Goal: Transaction & Acquisition: Book appointment/travel/reservation

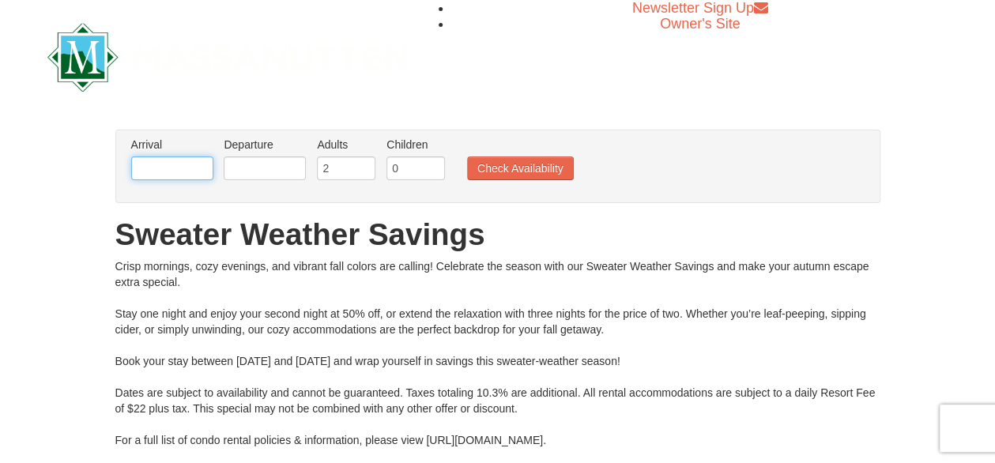
click at [182, 167] on input "text" at bounding box center [172, 168] width 82 height 24
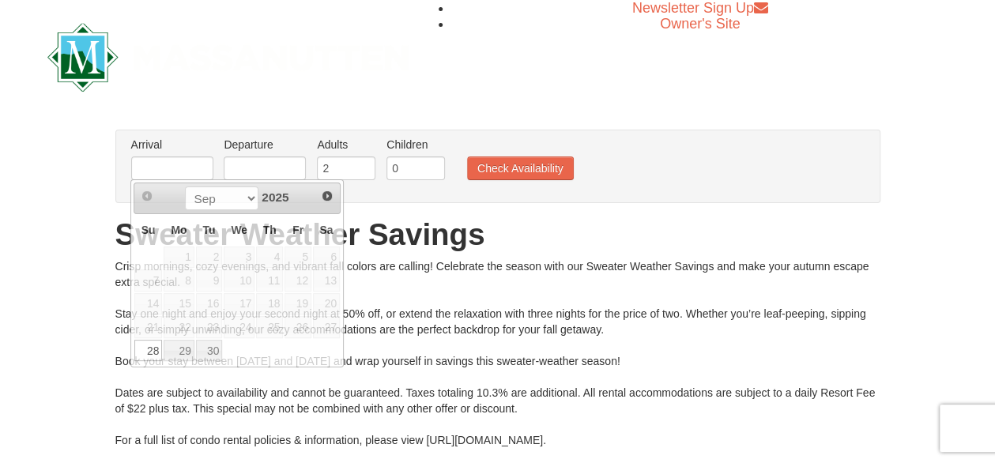
click at [784, 214] on div "From: To: Adults: 2 Children: 0 Change Arrival Please format dates MM/DD/YYYY P…" at bounding box center [497, 321] width 765 height 382
click at [180, 174] on input "text" at bounding box center [172, 168] width 82 height 24
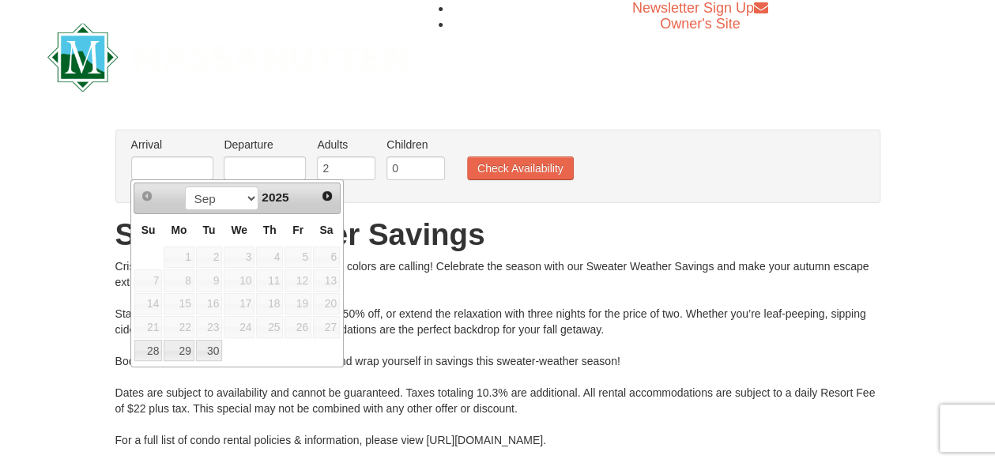
click at [724, 194] on div "Arrival Please format dates MM/DD/YYYY Please format dates MM/DD/YYYY Departure…" at bounding box center [497, 166] width 765 height 73
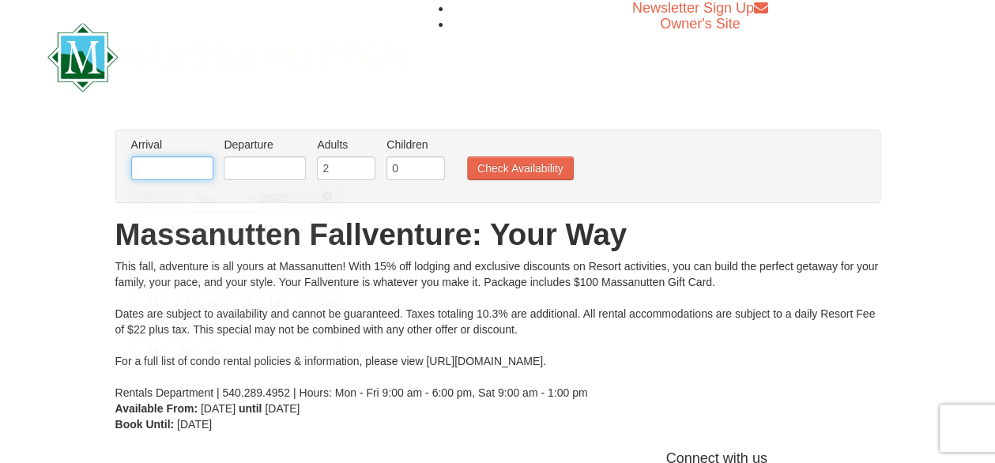
click at [204, 171] on input "text" at bounding box center [172, 168] width 82 height 24
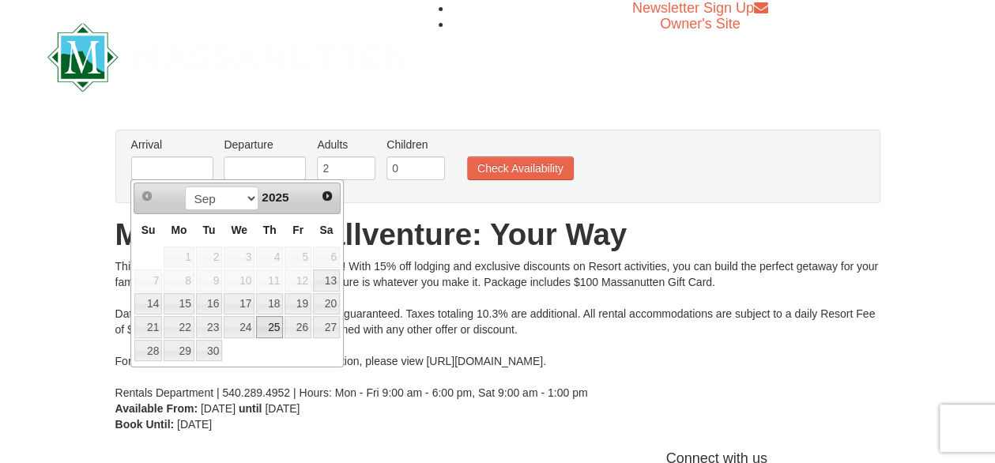
click at [271, 325] on link "25" at bounding box center [269, 327] width 27 height 22
type input "09/25/2025"
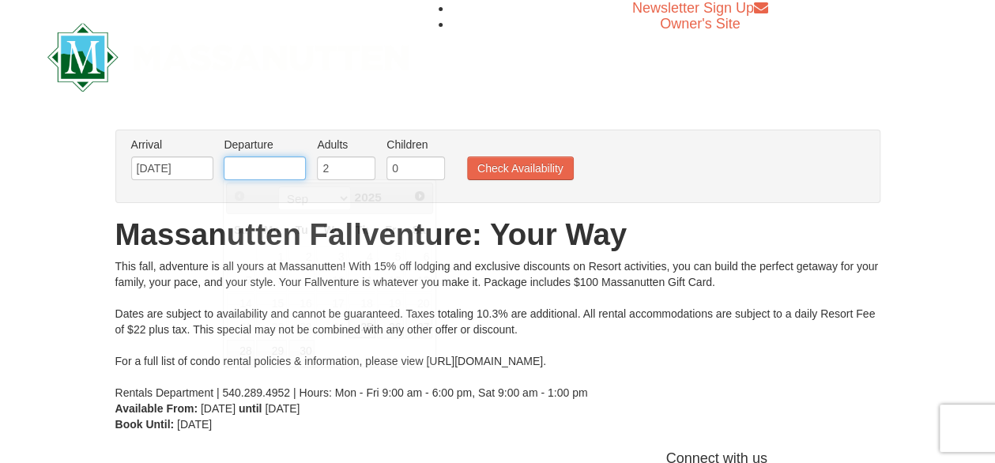
click at [289, 174] on input "text" at bounding box center [265, 168] width 82 height 24
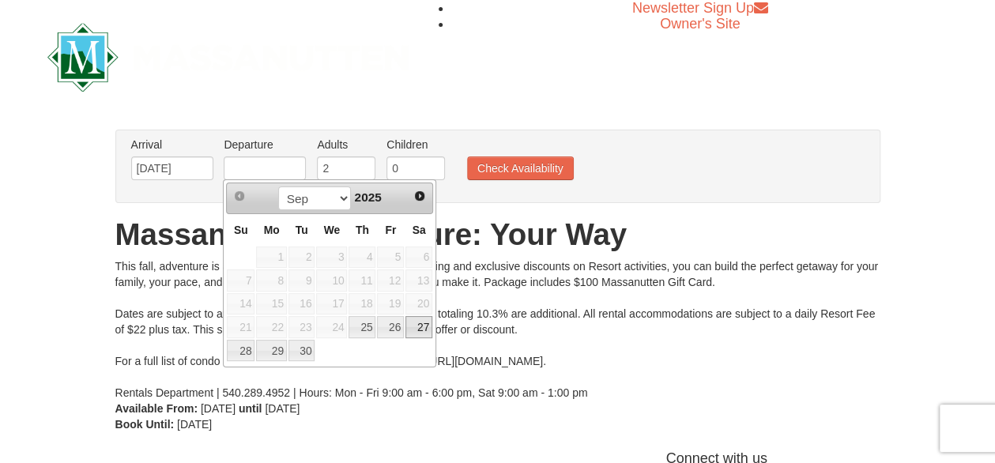
click at [428, 327] on link "27" at bounding box center [418, 327] width 27 height 22
type input "09/27/2025"
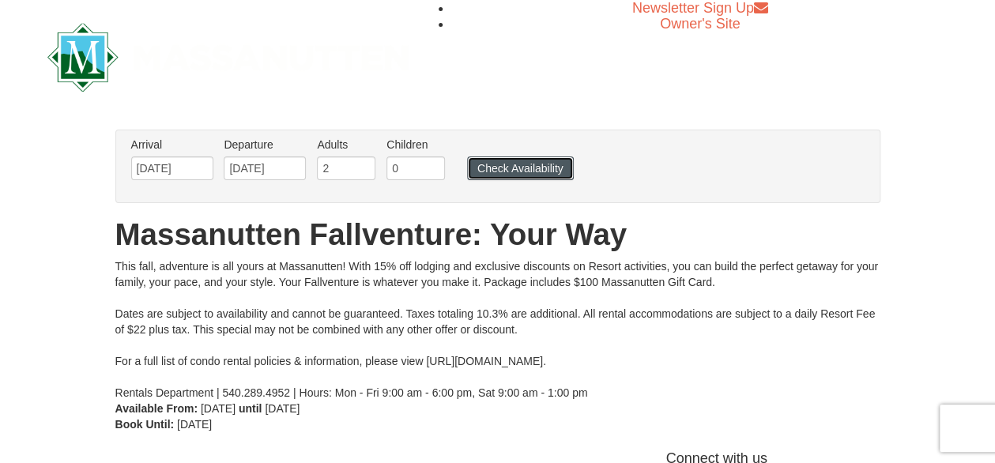
click at [506, 171] on button "Check Availability" at bounding box center [520, 168] width 107 height 24
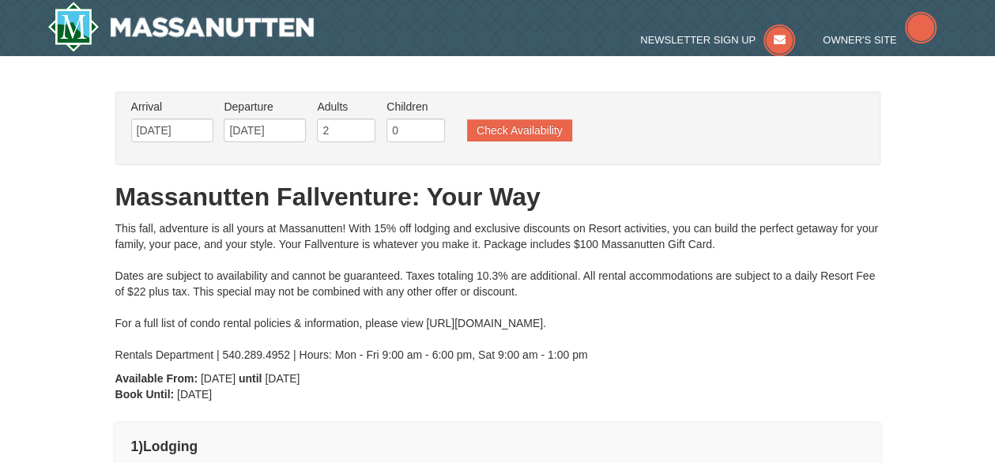
type input "09/25/2025"
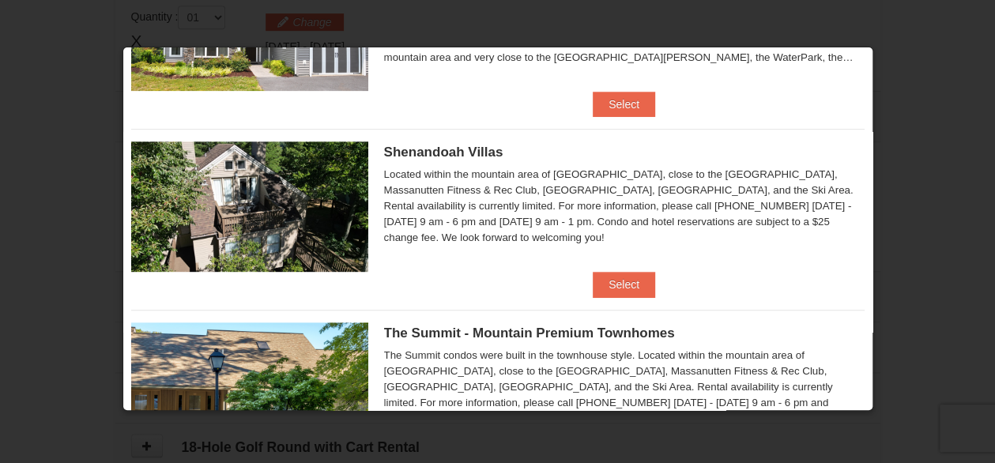
scroll to position [316, 0]
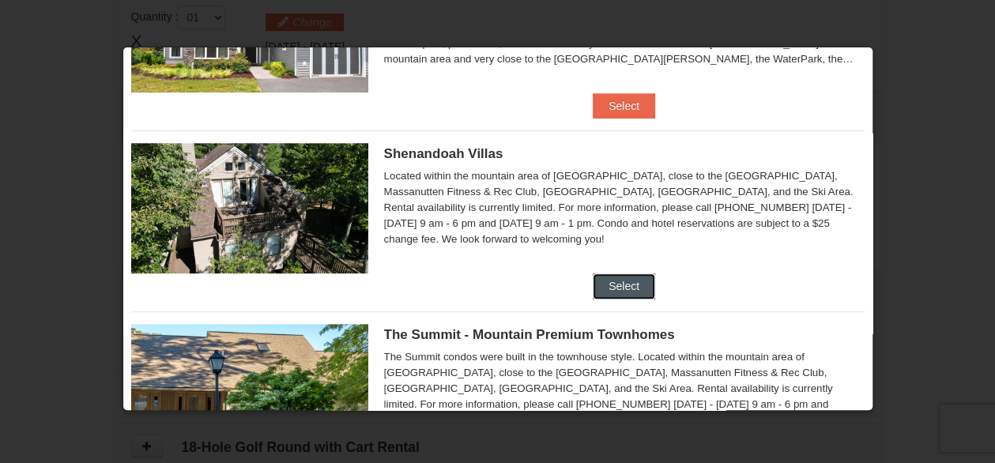
click at [613, 273] on button "Select" at bounding box center [624, 285] width 62 height 25
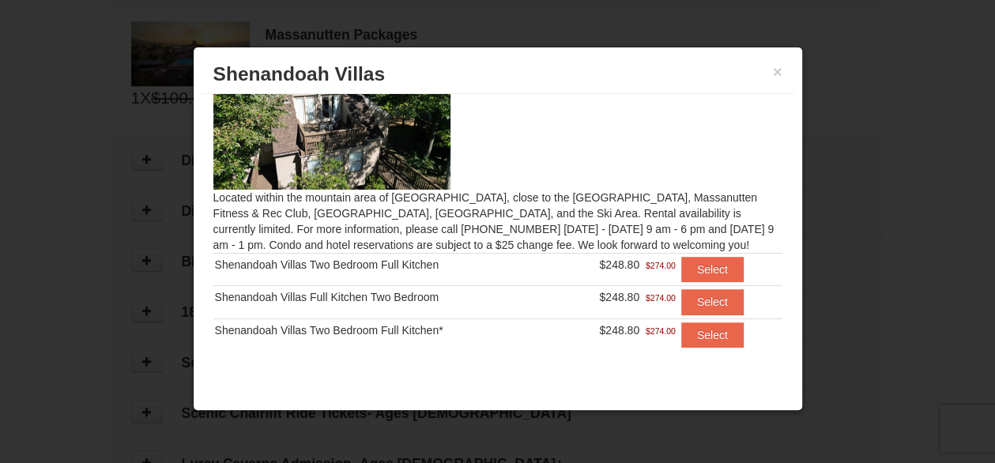
scroll to position [619, 0]
click at [702, 269] on button "Select" at bounding box center [712, 269] width 62 height 25
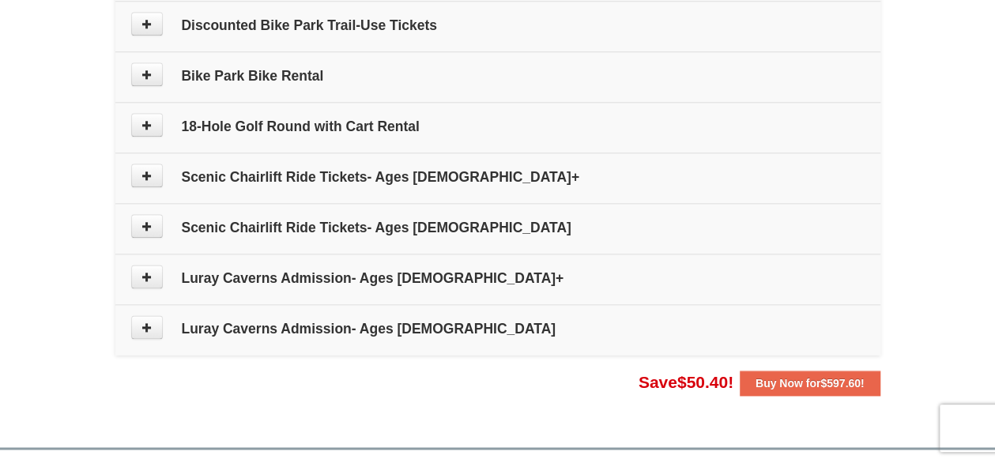
scroll to position [877, 0]
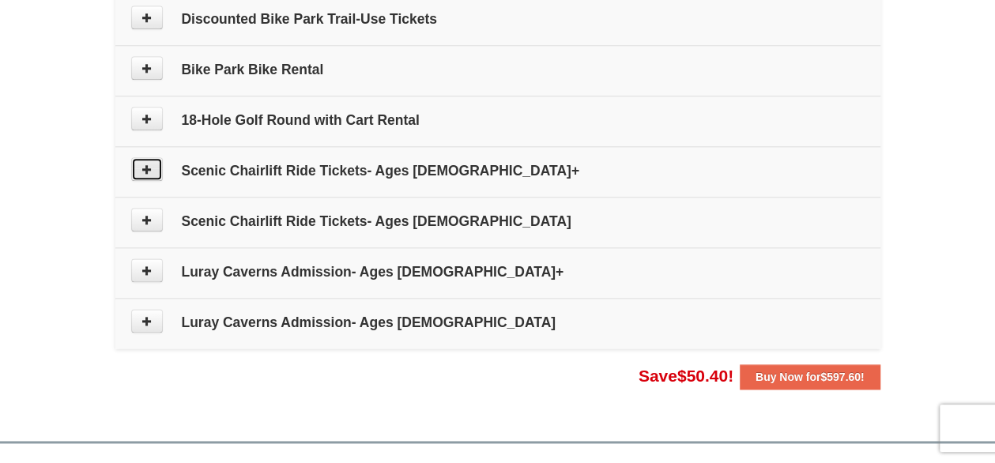
click at [143, 164] on icon at bounding box center [146, 169] width 11 height 11
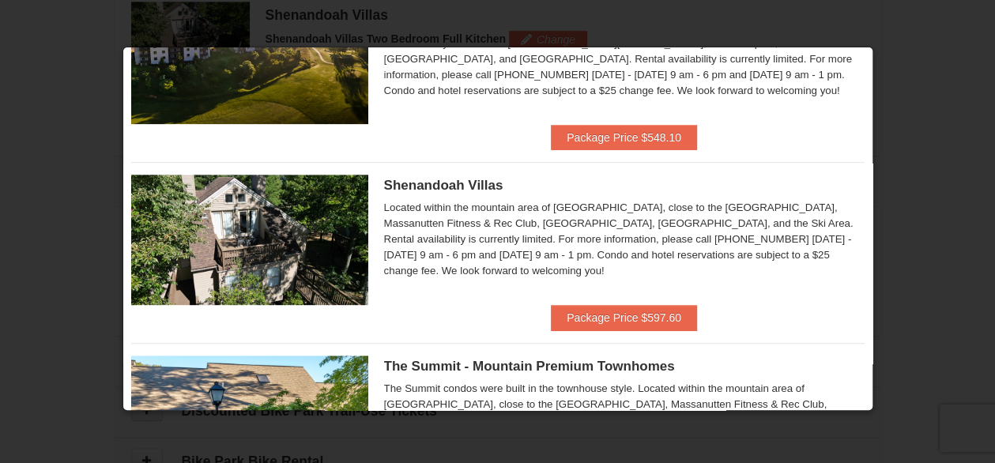
scroll to position [0, 0]
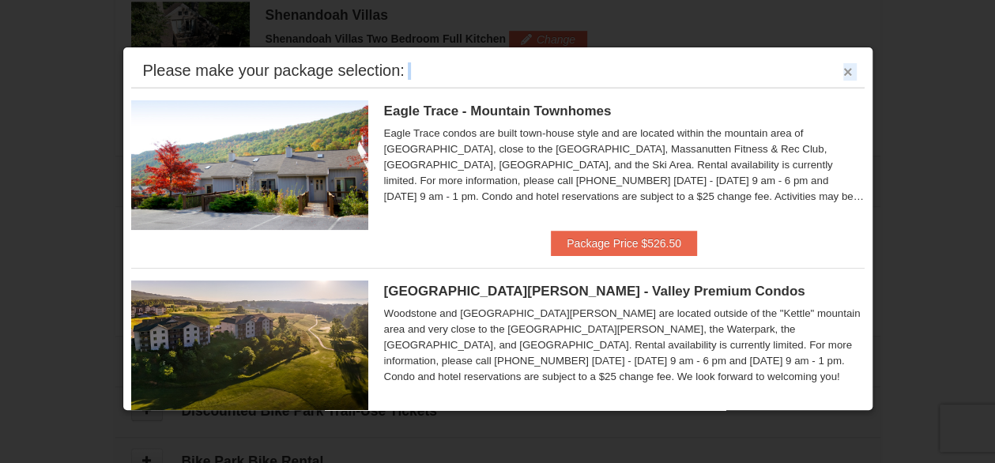
click at [830, 72] on div "Please make your package selection: ×" at bounding box center [497, 71] width 733 height 32
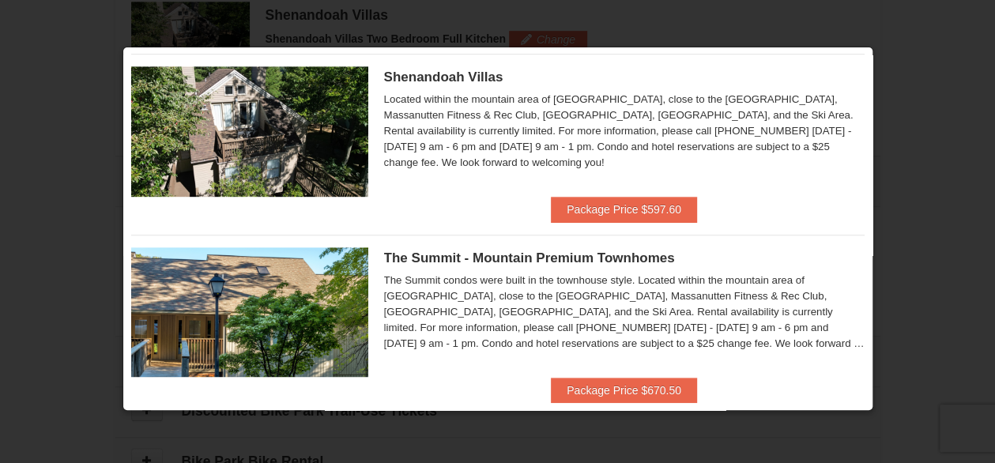
scroll to position [397, 0]
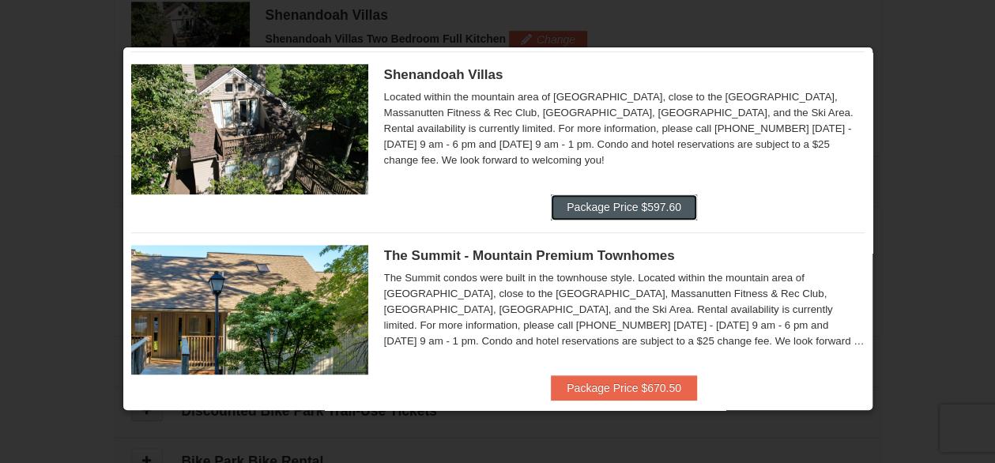
click at [626, 201] on button "Package Price $597.60" at bounding box center [624, 206] width 146 height 25
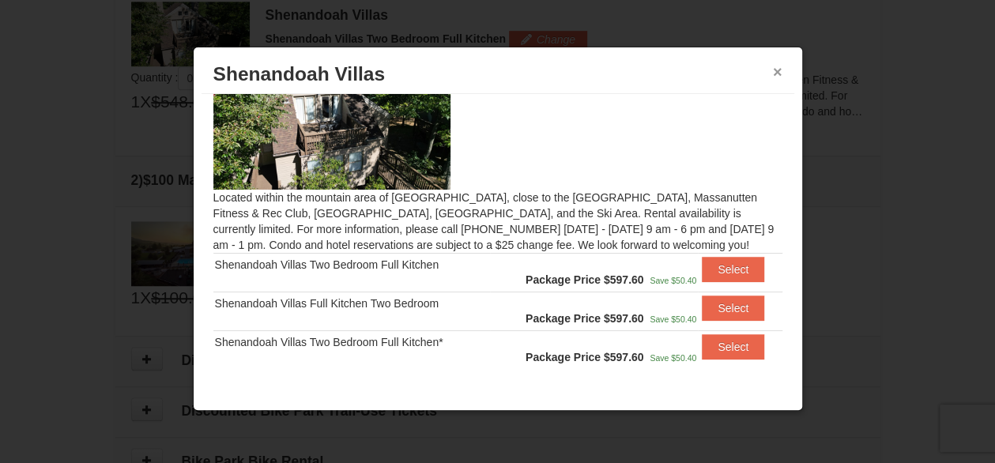
click at [776, 77] on button "×" at bounding box center [777, 72] width 9 height 16
